Goal: Task Accomplishment & Management: Manage account settings

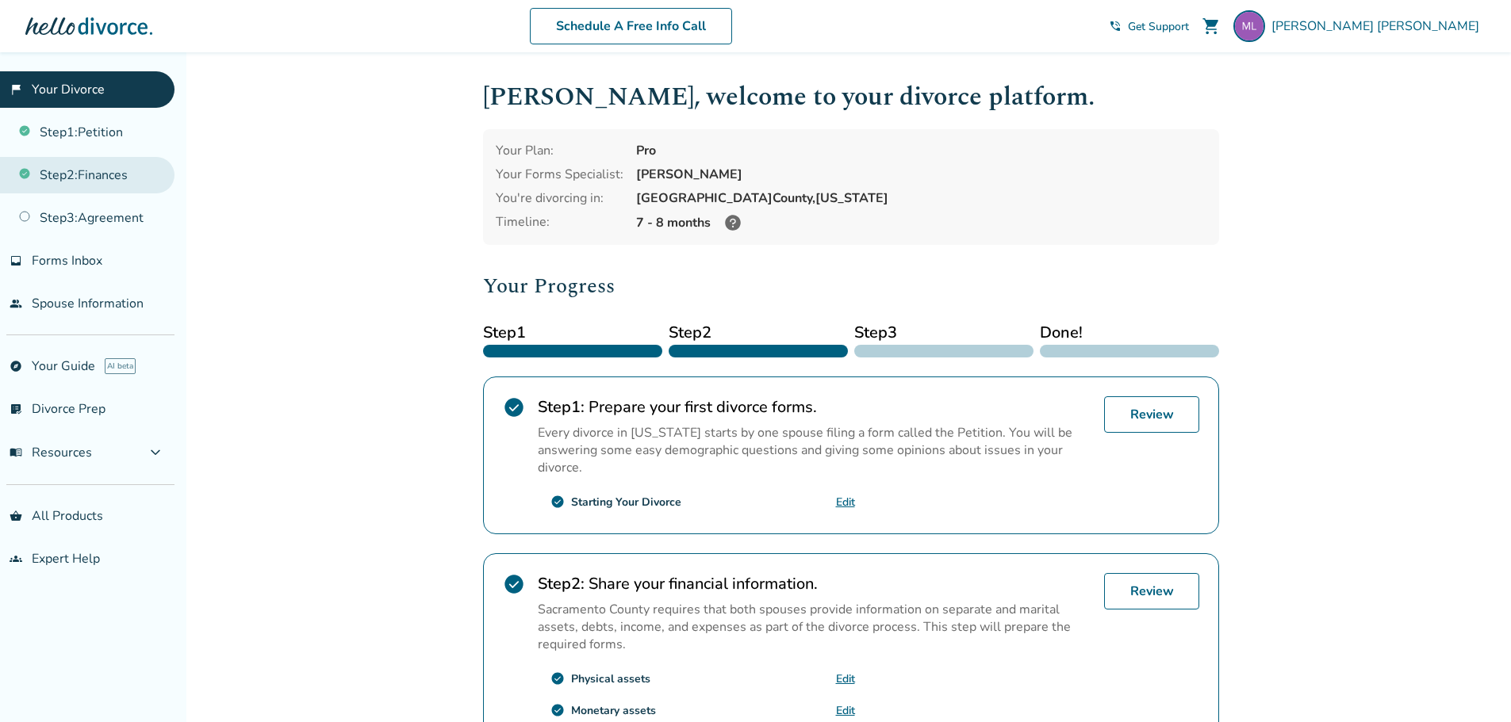
click at [124, 183] on link "Step 2 : Finances" at bounding box center [87, 175] width 174 height 36
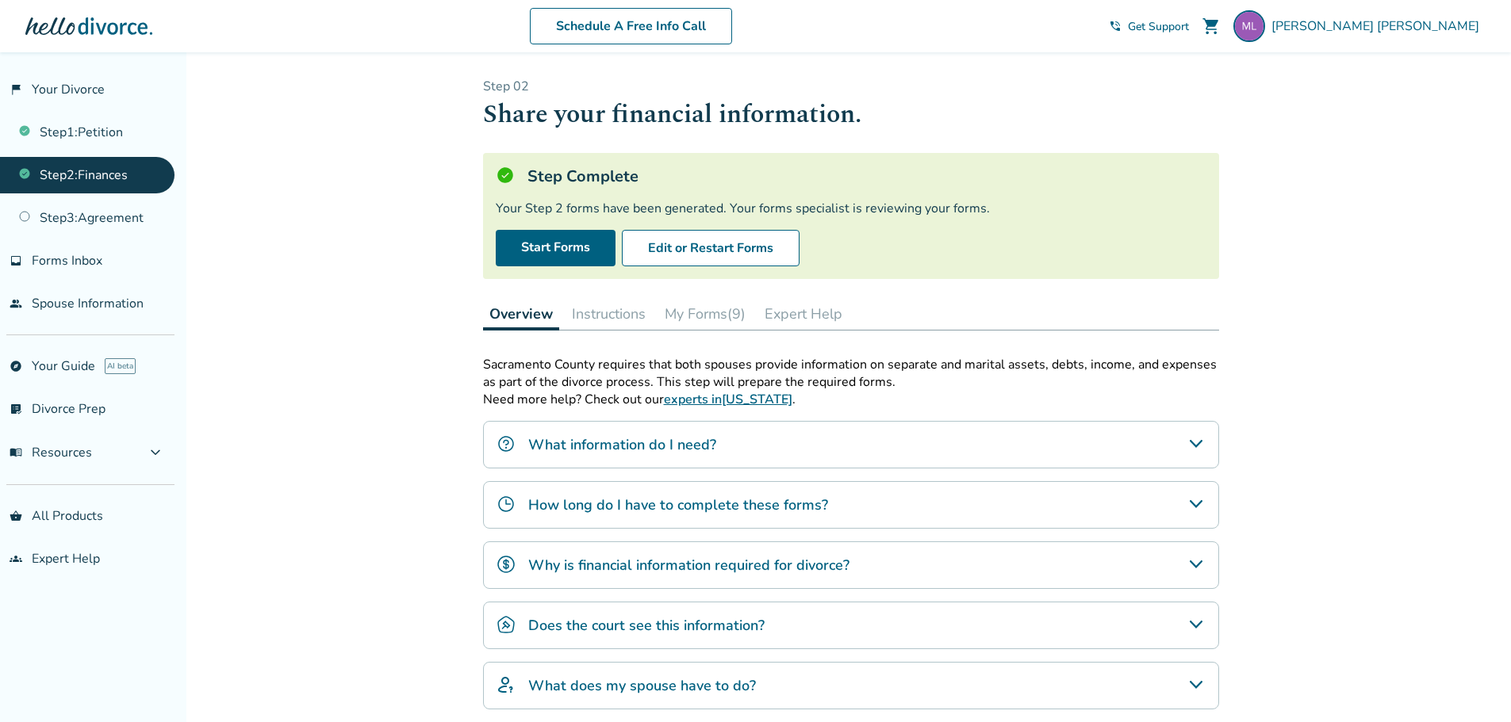
click at [707, 314] on button "My Forms (9)" at bounding box center [705, 314] width 94 height 32
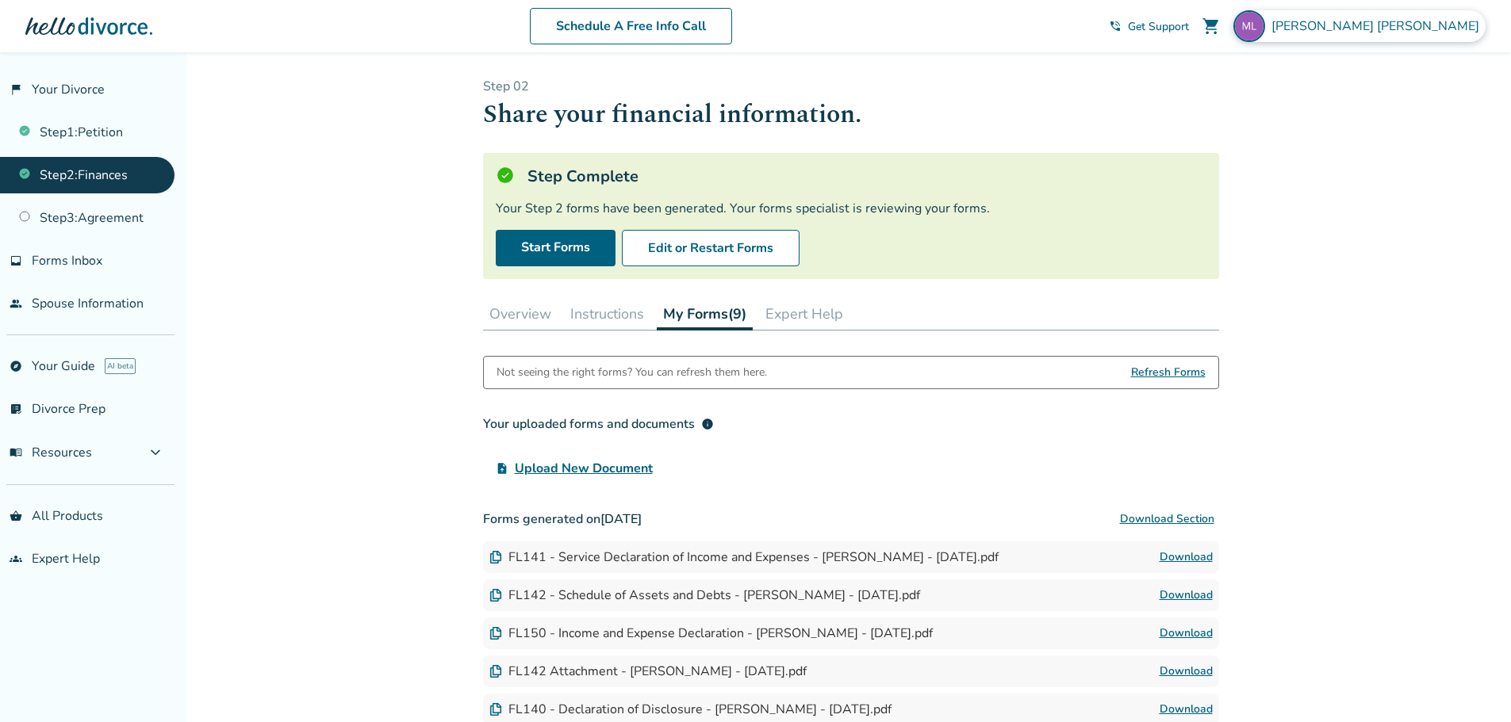
click at [1417, 25] on span "[PERSON_NAME]" at bounding box center [1378, 25] width 214 height 17
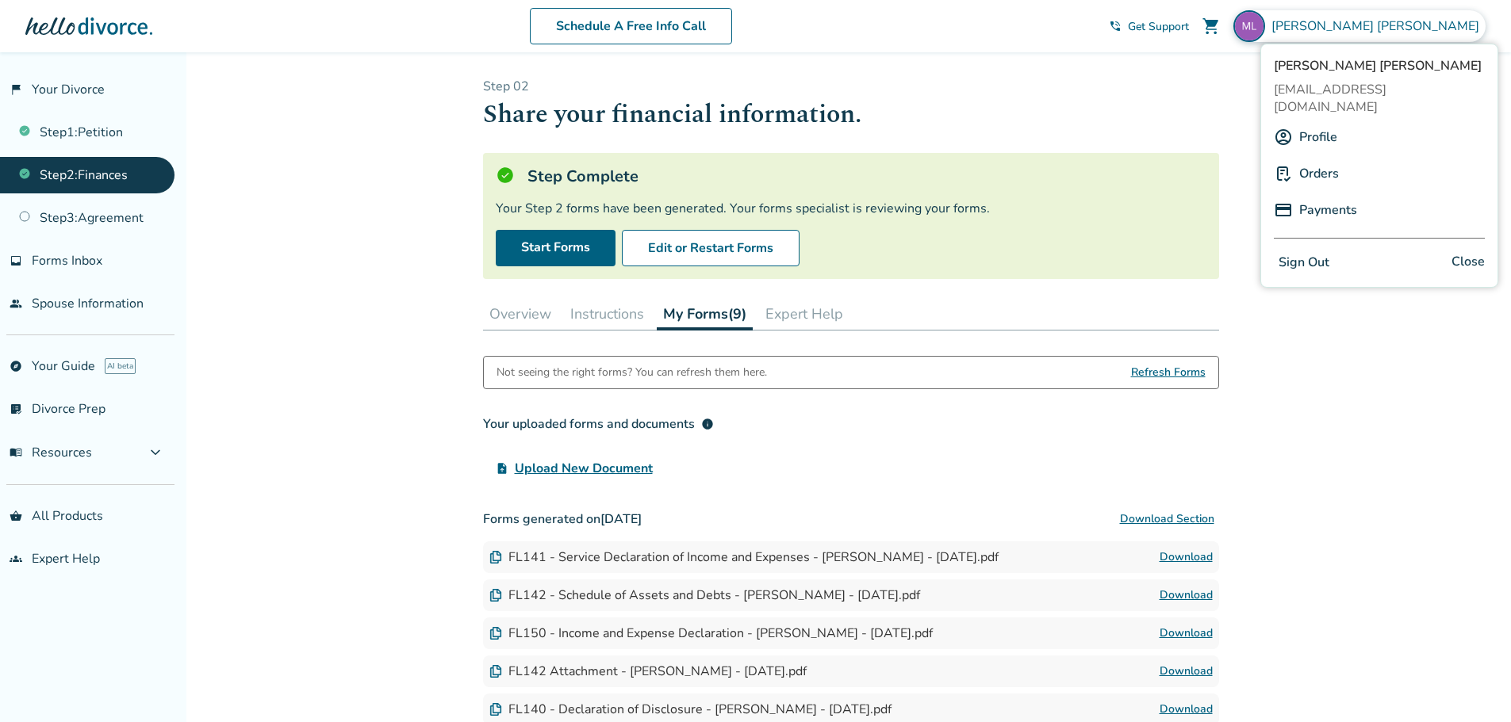
click at [1310, 251] on button "Sign Out" at bounding box center [1304, 262] width 60 height 23
